Goal: Task Accomplishment & Management: Manage account settings

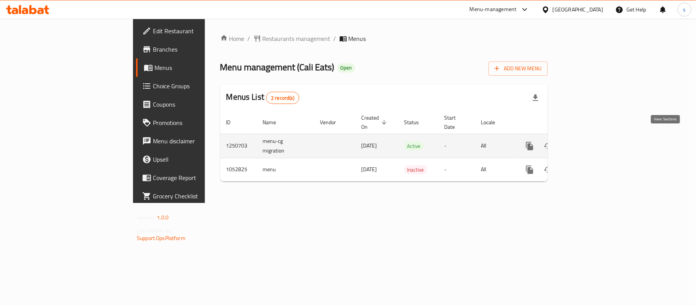
click at [589, 141] on icon "enhanced table" at bounding box center [584, 145] width 9 height 9
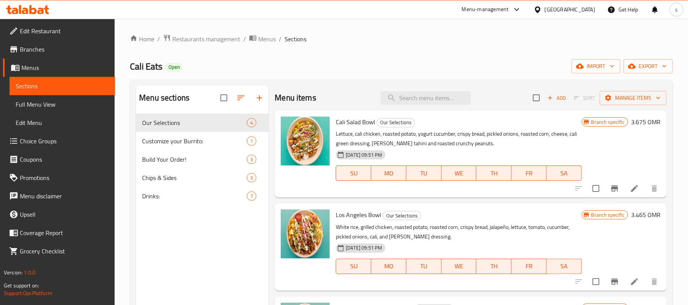
click at [32, 144] on span "Choice Groups" at bounding box center [64, 140] width 89 height 9
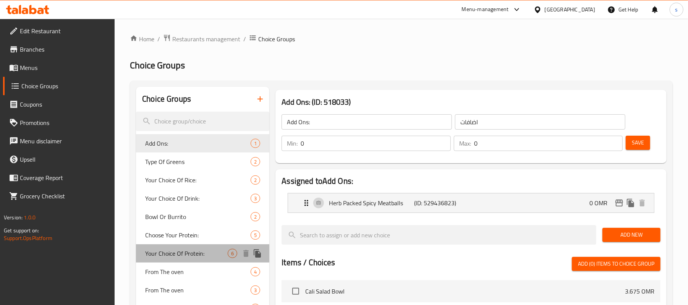
click at [172, 249] on span "Your Choice Of Protein:" at bounding box center [186, 253] width 83 height 9
type input "Your Choice Of Protein:"
type input "اختيارك من البروتين:"
type input "1"
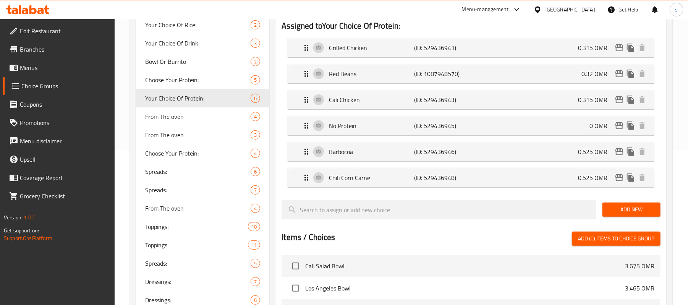
scroll to position [204, 0]
